Goal: Task Accomplishment & Management: Manage account settings

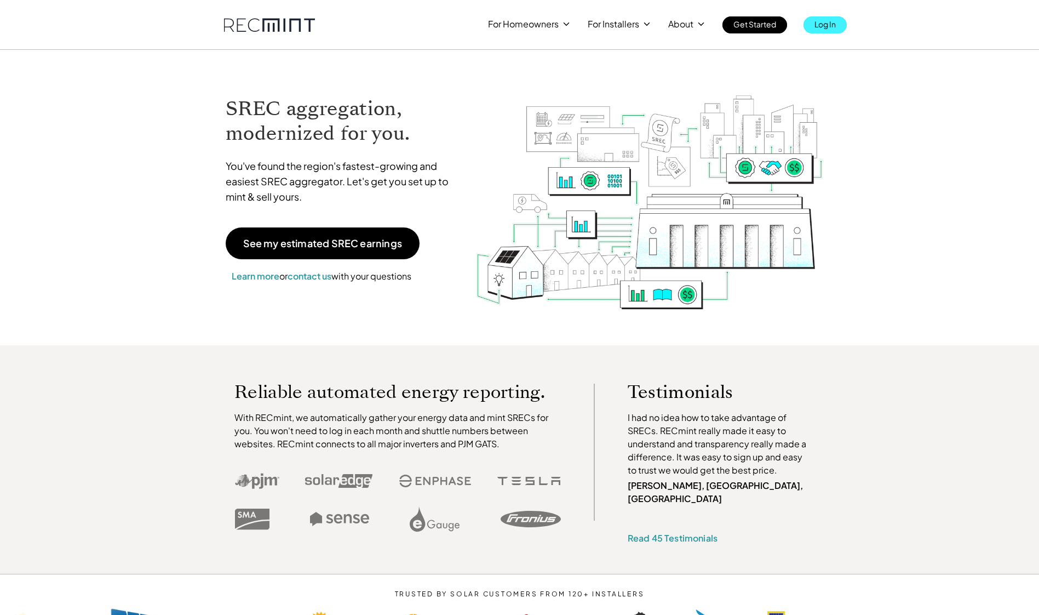
click at [836, 30] on p "Log In" at bounding box center [824, 23] width 21 height 15
click at [821, 22] on p "Log In" at bounding box center [824, 23] width 21 height 15
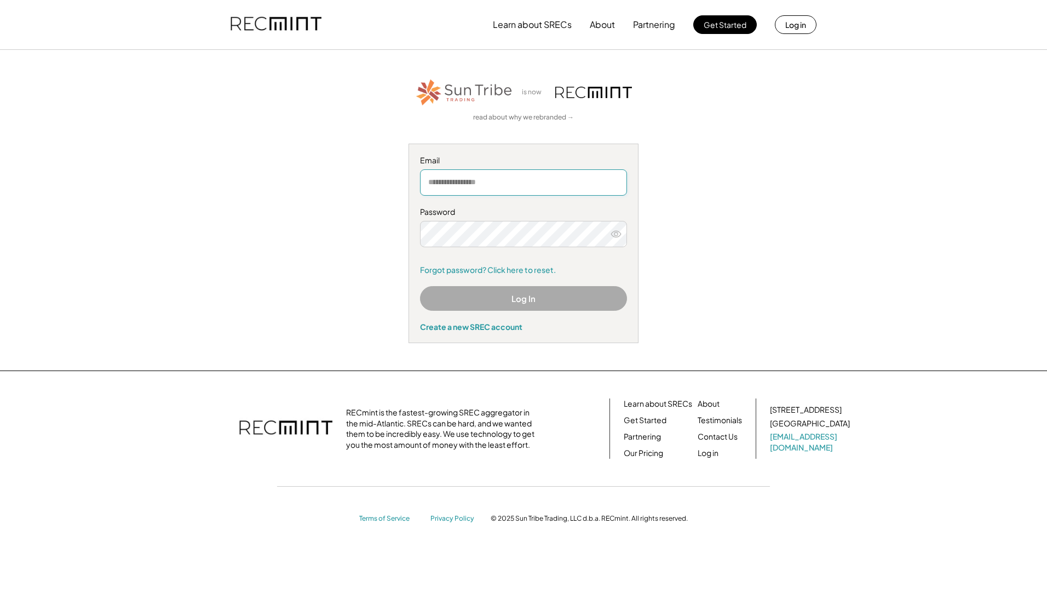
click at [576, 177] on input "email" at bounding box center [523, 182] width 207 height 26
type input "**********"
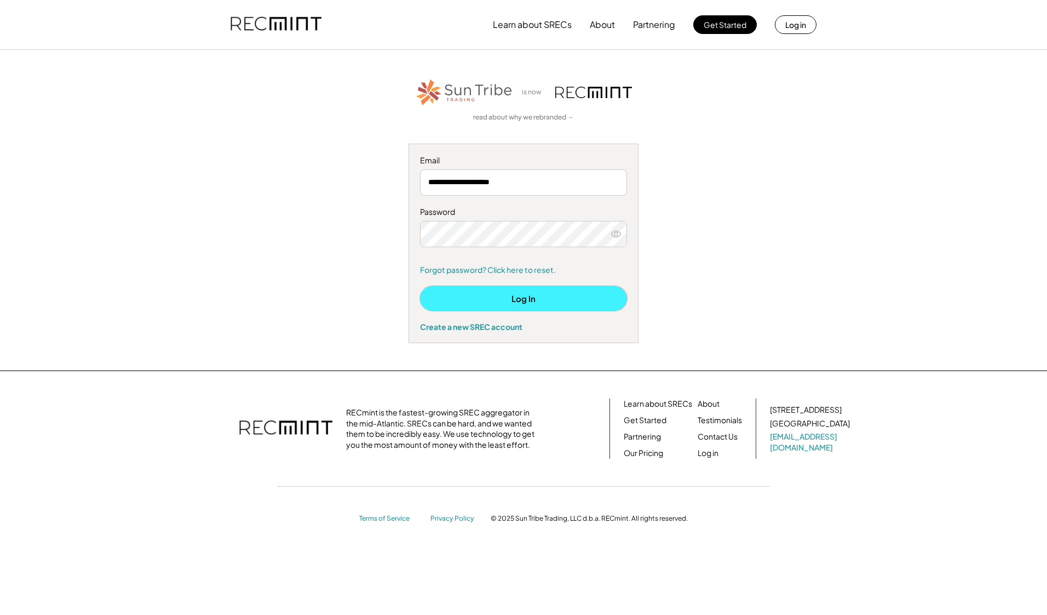
click at [532, 297] on button "Log In" at bounding box center [523, 298] width 207 height 25
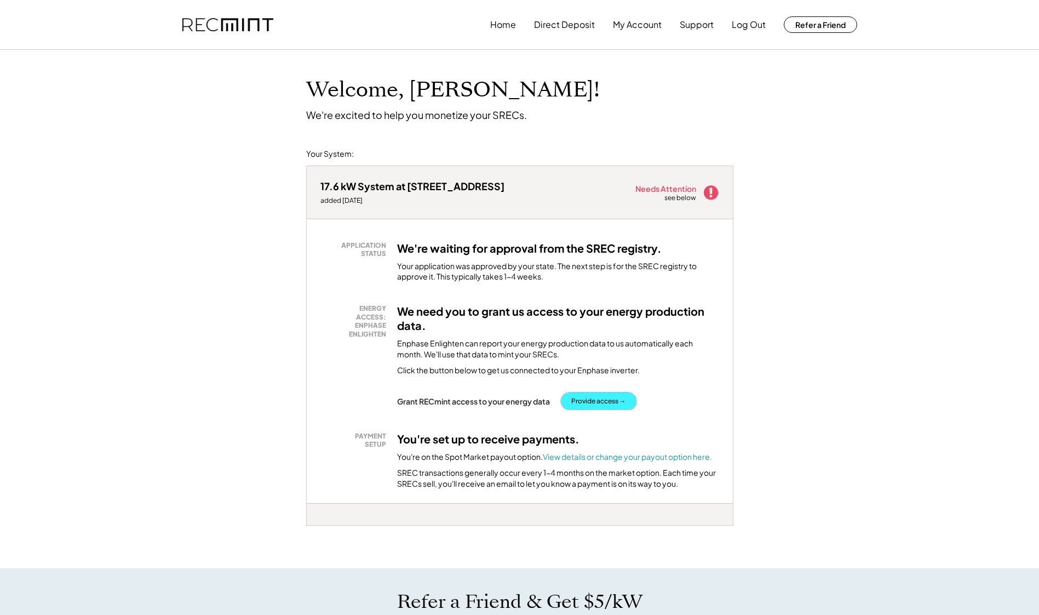
click at [596, 405] on button "Provide access →" at bounding box center [599, 401] width 76 height 18
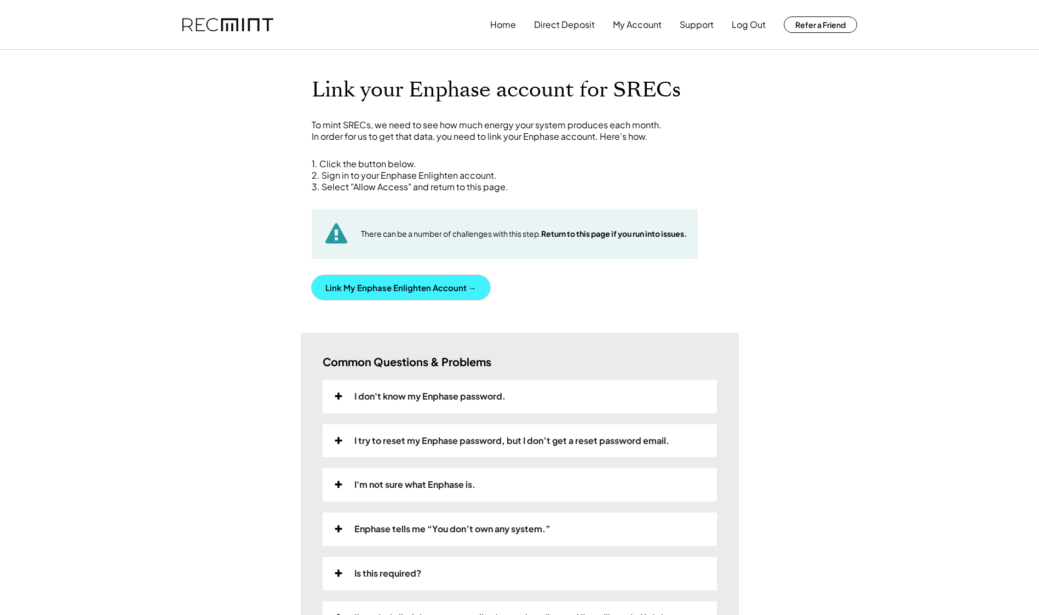
click at [384, 280] on button "Link My Enphase Enlighten Account →" at bounding box center [401, 287] width 179 height 25
click at [423, 278] on button "Link My Enphase Enlighten Account →" at bounding box center [401, 287] width 179 height 25
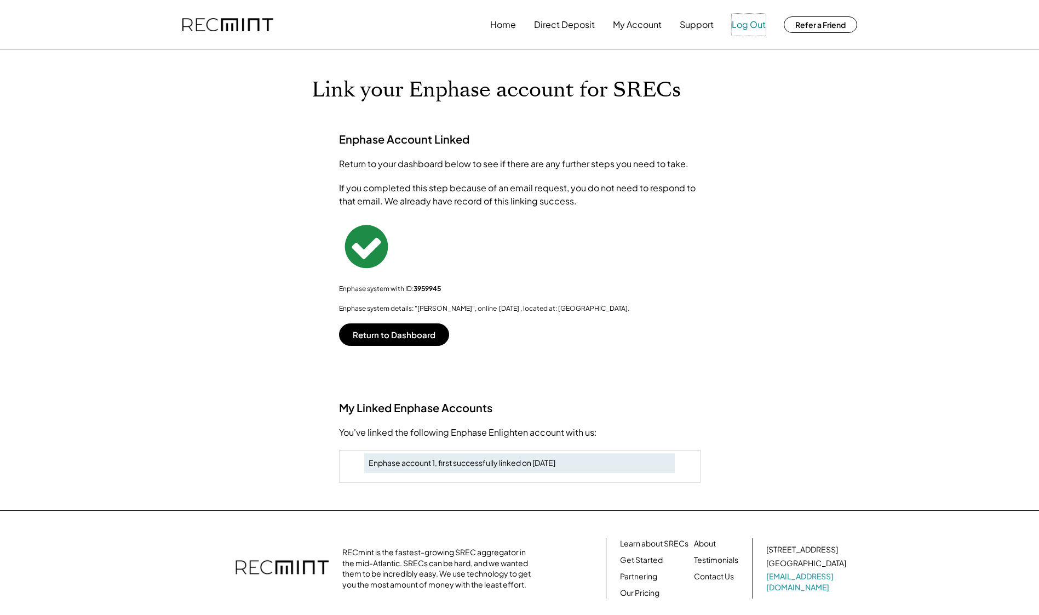
click at [740, 21] on button "Log Out" at bounding box center [749, 25] width 34 height 22
click at [426, 331] on button "Return to Dashboard" at bounding box center [394, 334] width 110 height 22
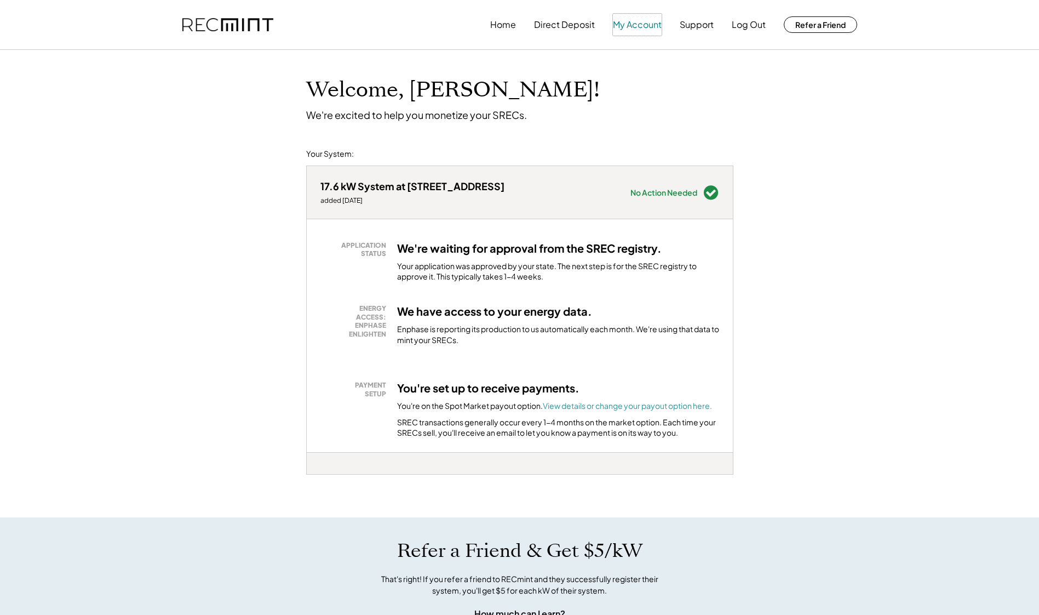
click at [634, 27] on button "My Account" at bounding box center [637, 25] width 49 height 22
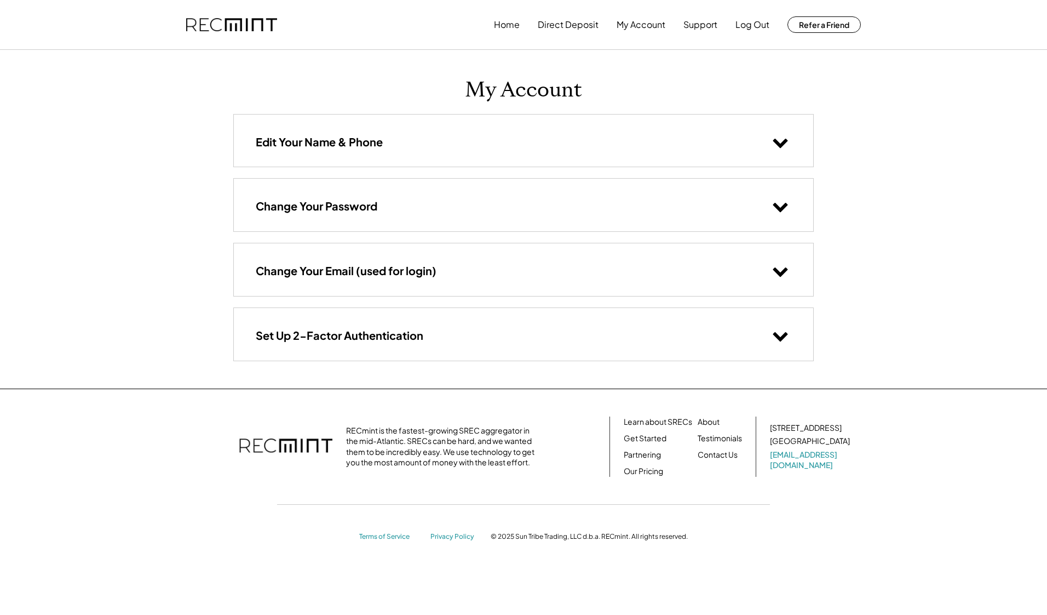
click at [776, 131] on button at bounding box center [781, 142] width 22 height 22
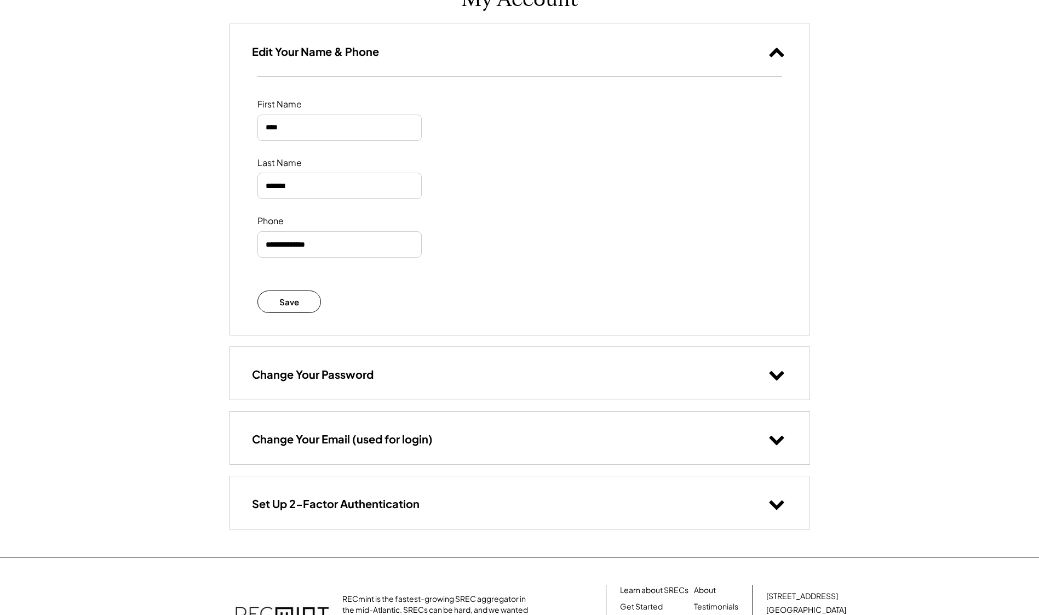
scroll to position [90, 0]
click at [771, 53] on icon at bounding box center [776, 52] width 16 height 16
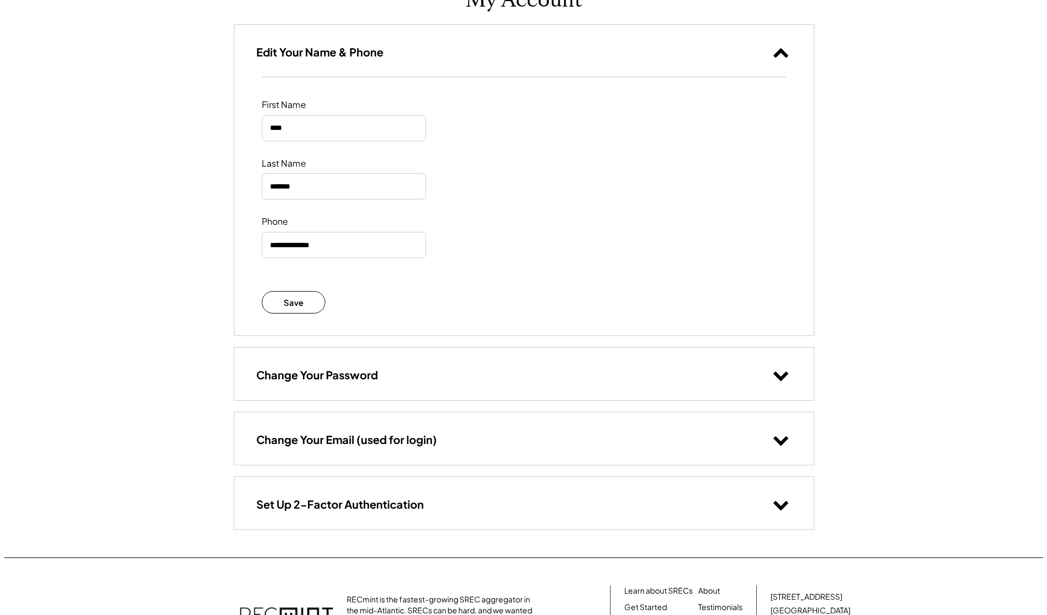
scroll to position [0, 0]
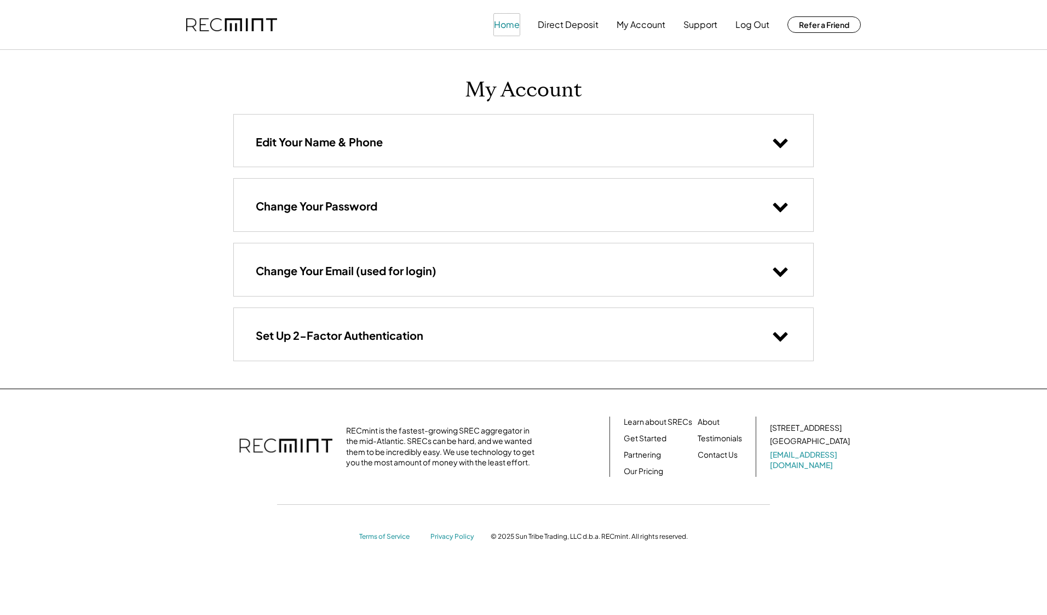
click at [508, 25] on button "Home" at bounding box center [507, 25] width 26 height 22
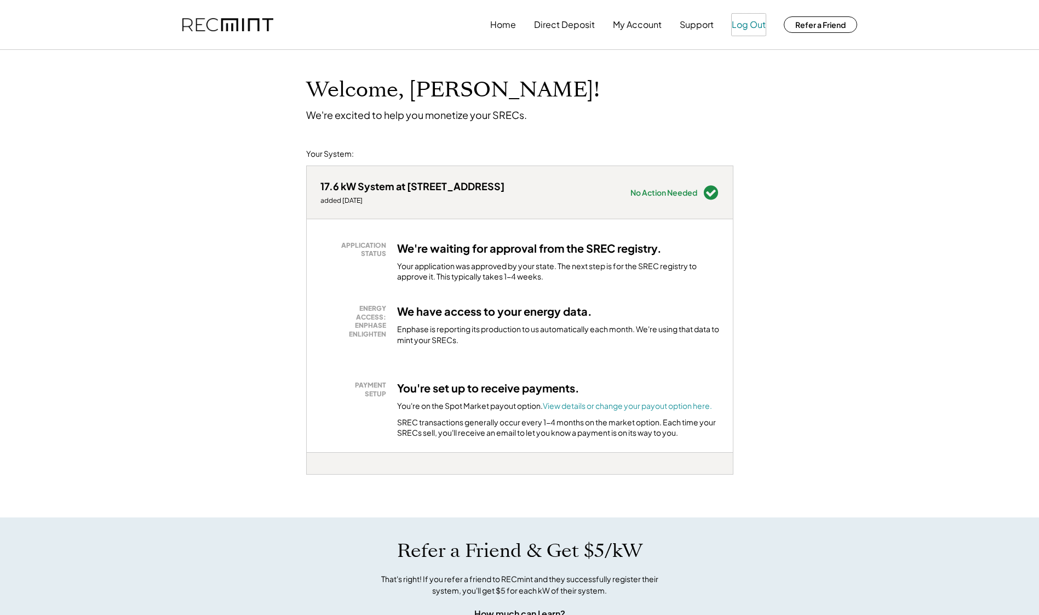
click at [749, 25] on button "Log Out" at bounding box center [749, 25] width 34 height 22
